Goal: Transaction & Acquisition: Purchase product/service

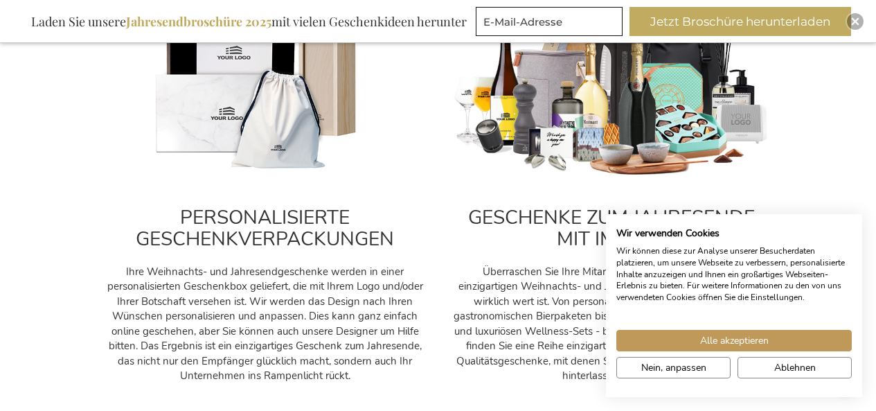
scroll to position [959, 0]
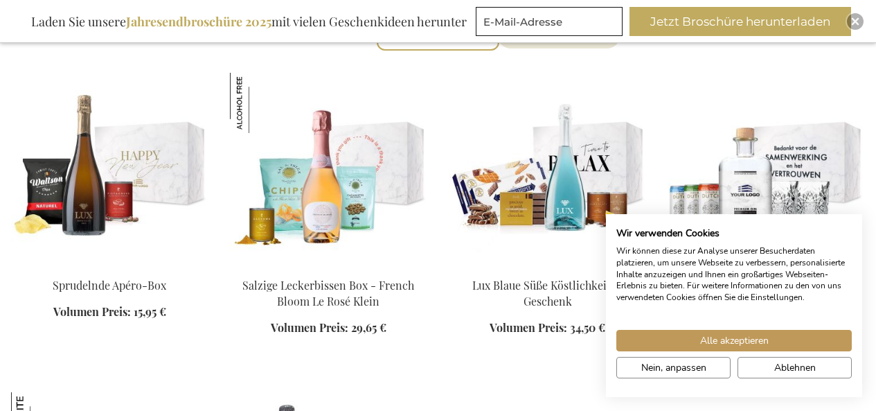
click at [351, 156] on img at bounding box center [328, 170] width 197 height 194
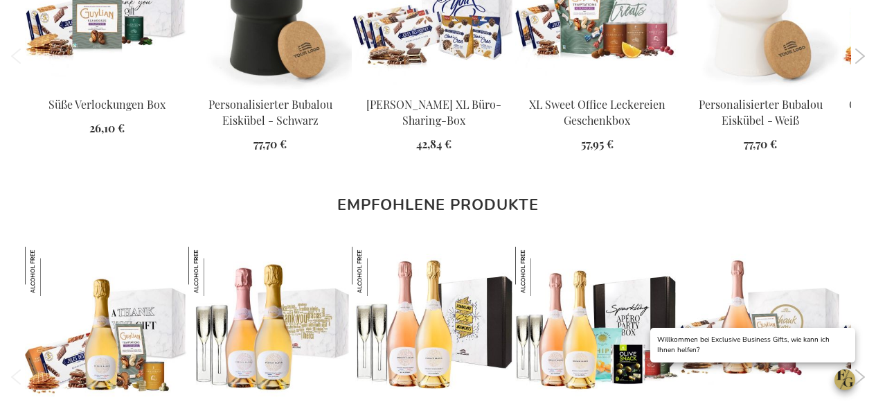
scroll to position [1686, 0]
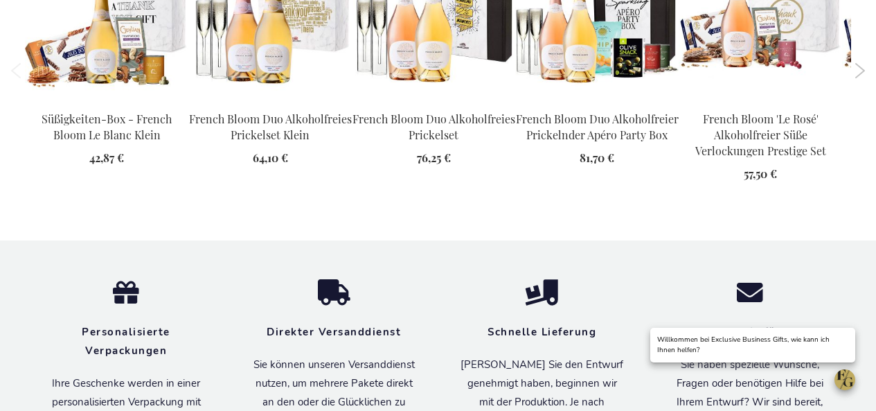
click at [117, 142] on link "Süßigkeiten-Box - French Bloom Le Blanc Klein" at bounding box center [107, 127] width 130 height 30
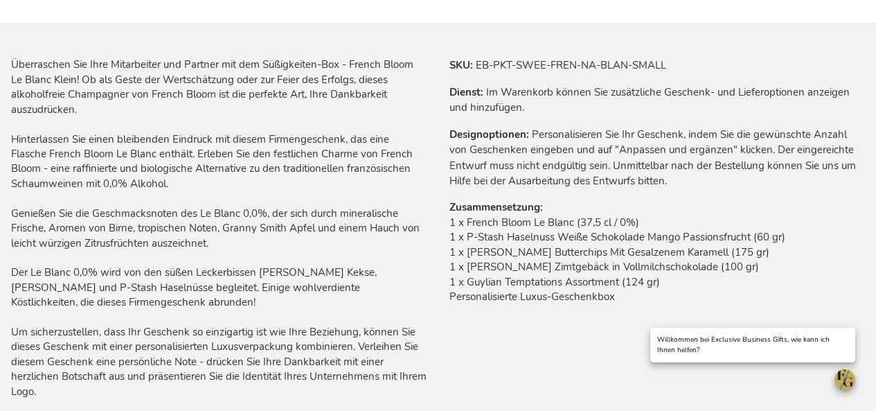
scroll to position [892, 0]
